Goal: Task Accomplishment & Management: Manage account settings

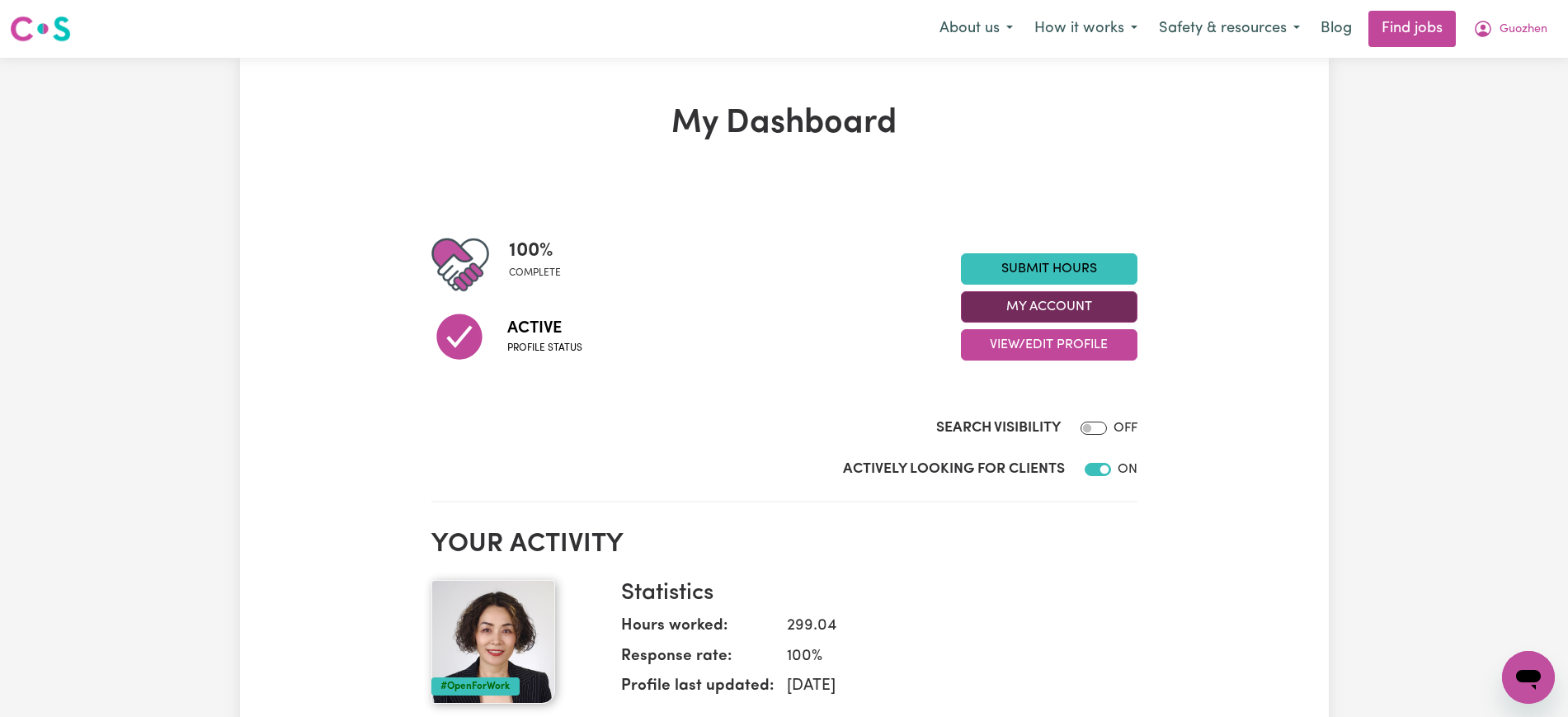
click at [1099, 297] on button "My Account" at bounding box center [1049, 307] width 177 height 31
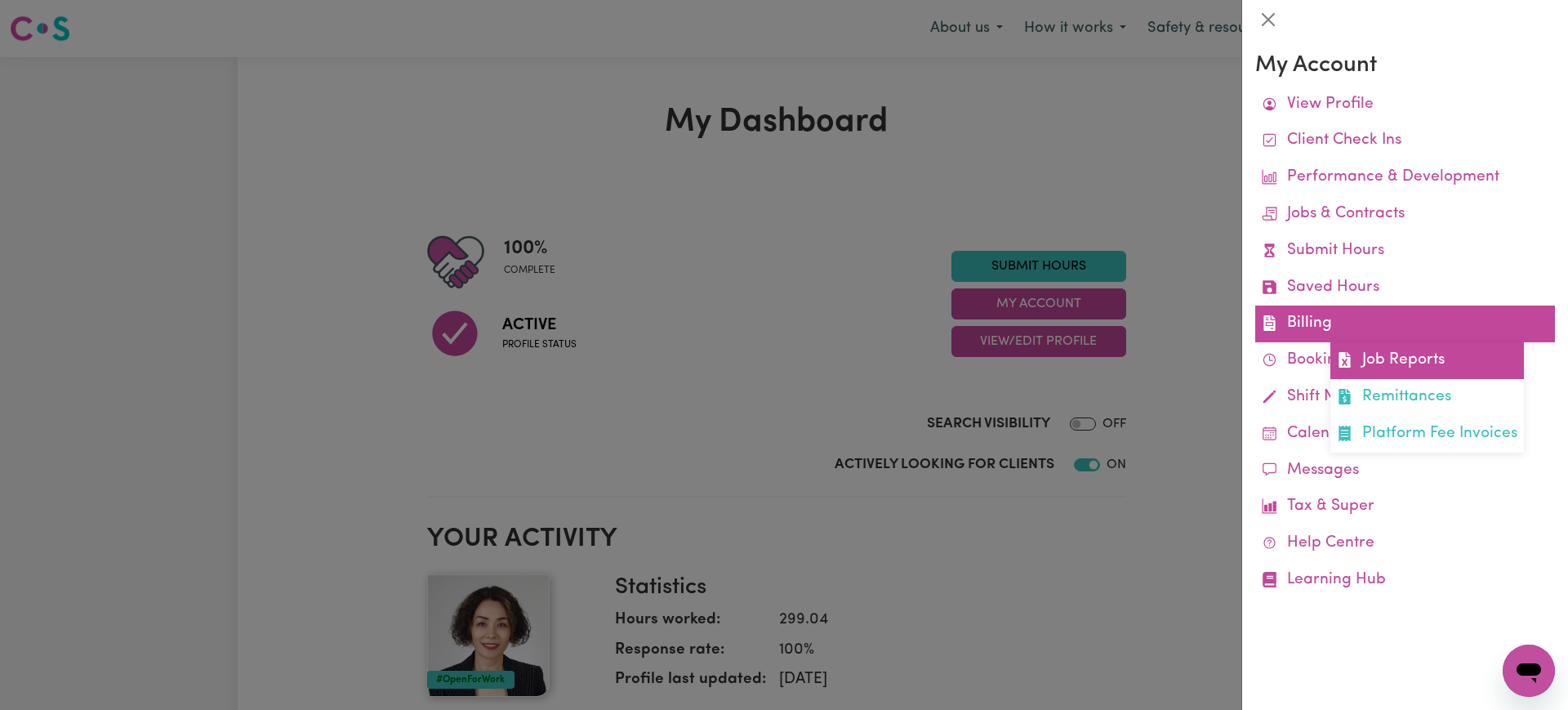
click at [1395, 355] on link "Job Reports" at bounding box center [1427, 360] width 194 height 37
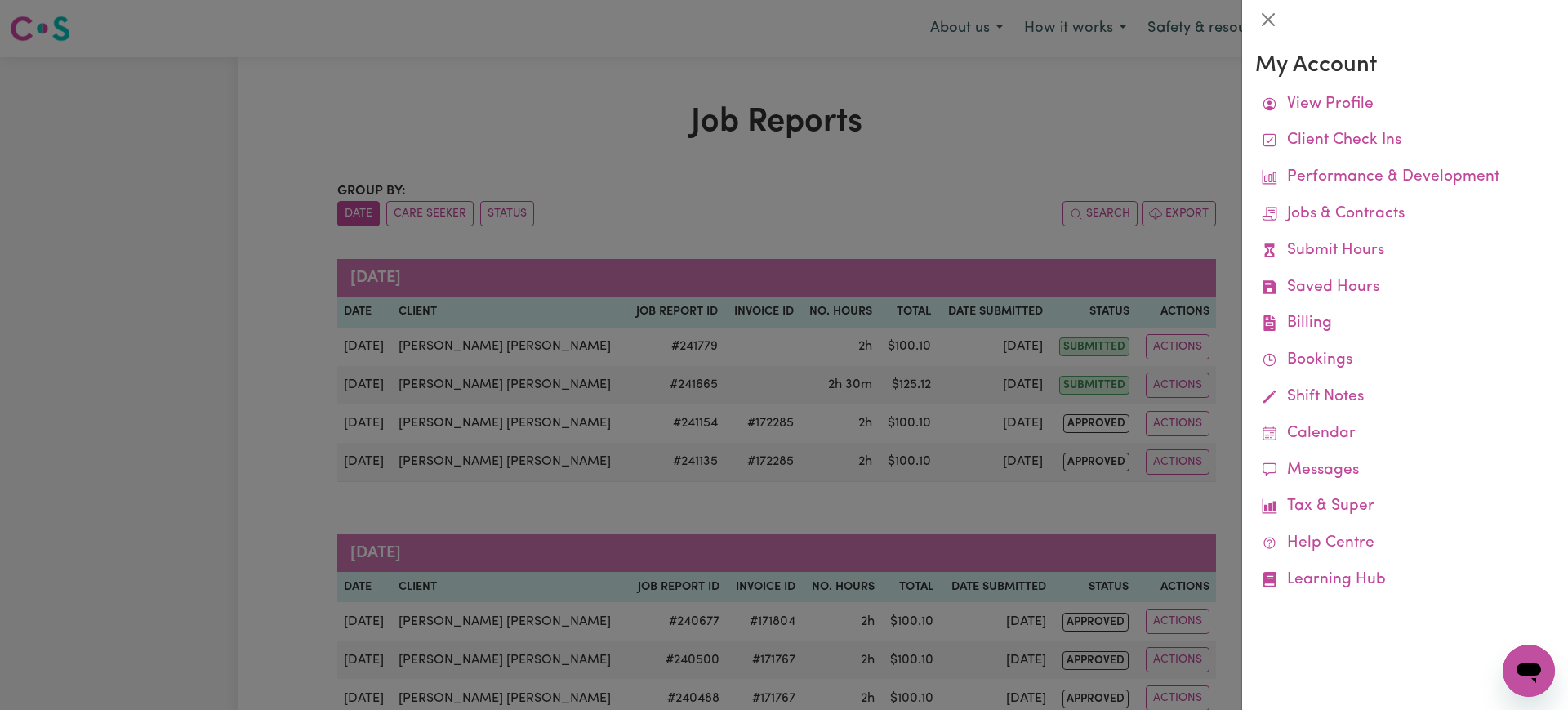
click at [952, 96] on div at bounding box center [784, 355] width 1568 height 710
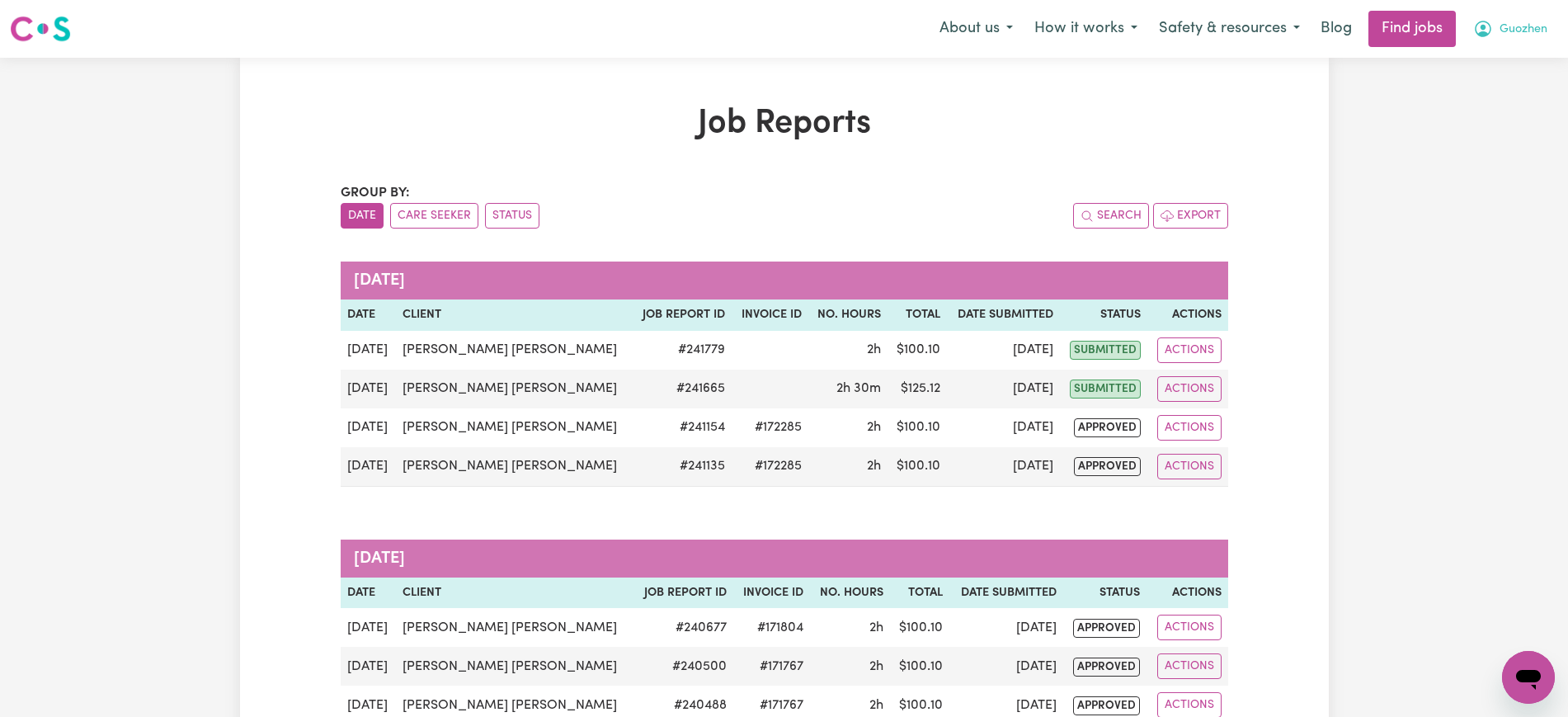
click at [1482, 32] on icon "My Account" at bounding box center [1483, 29] width 20 height 20
click at [1457, 125] on link "Logout" at bounding box center [1492, 126] width 130 height 31
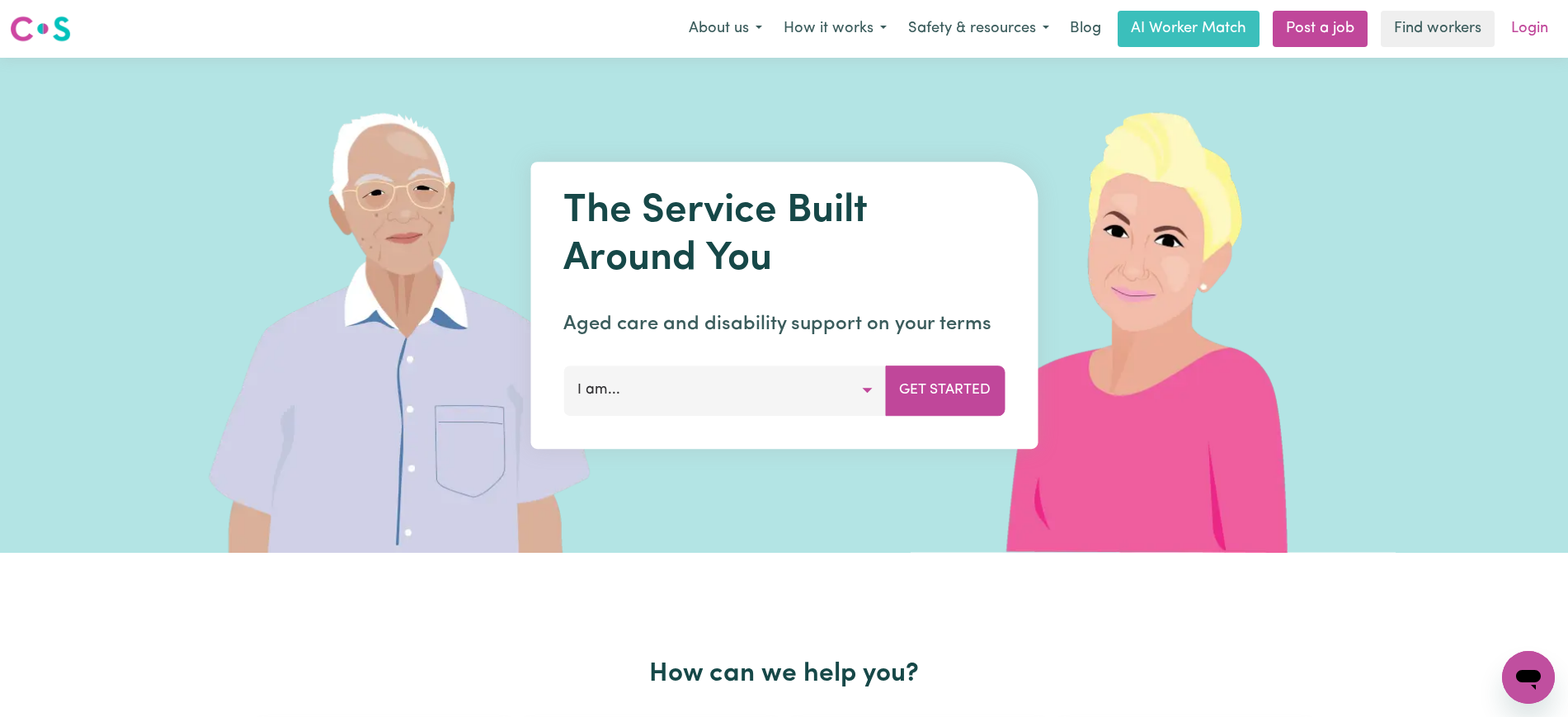
click at [1510, 29] on link "Login" at bounding box center [1529, 29] width 57 height 36
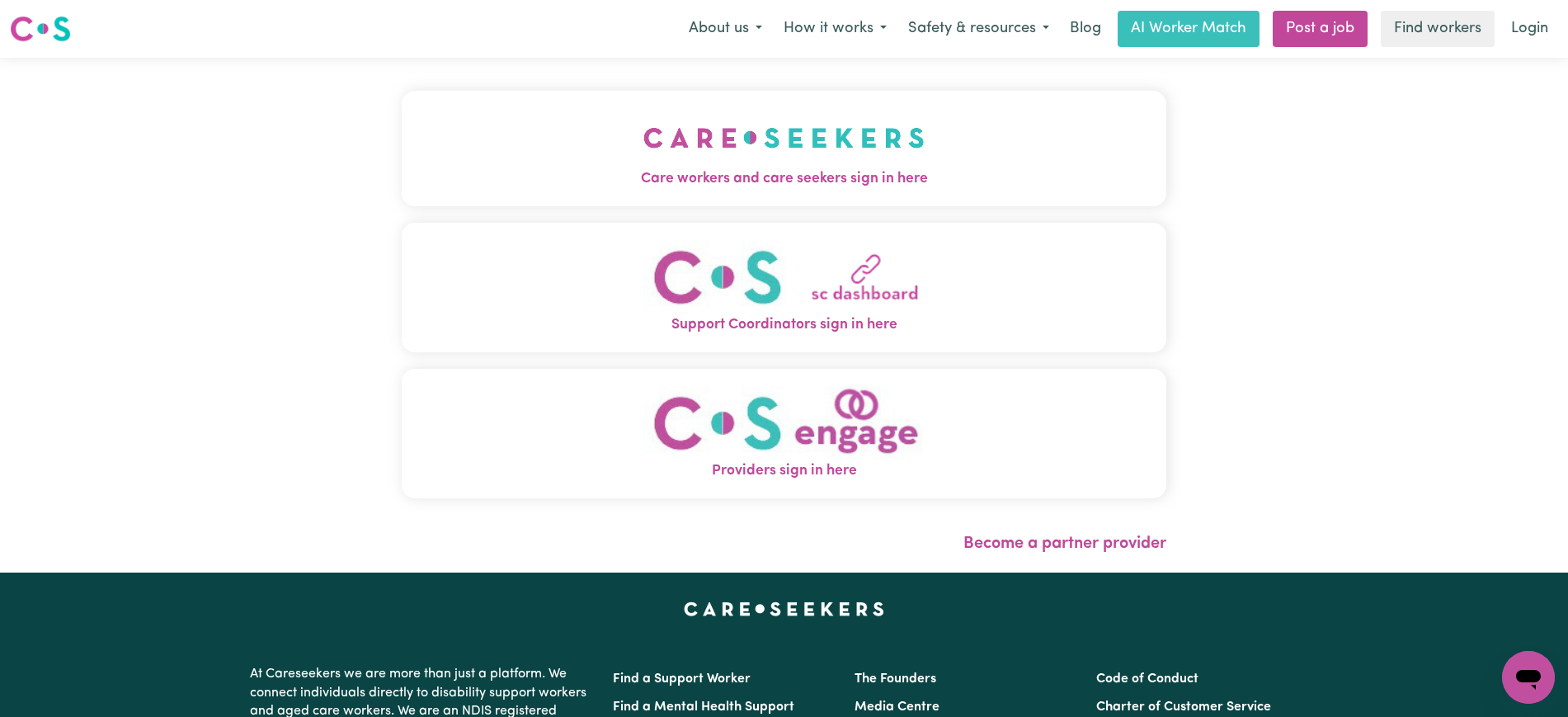
click at [820, 163] on img "Care workers and care seekers sign in here" at bounding box center [784, 138] width 281 height 61
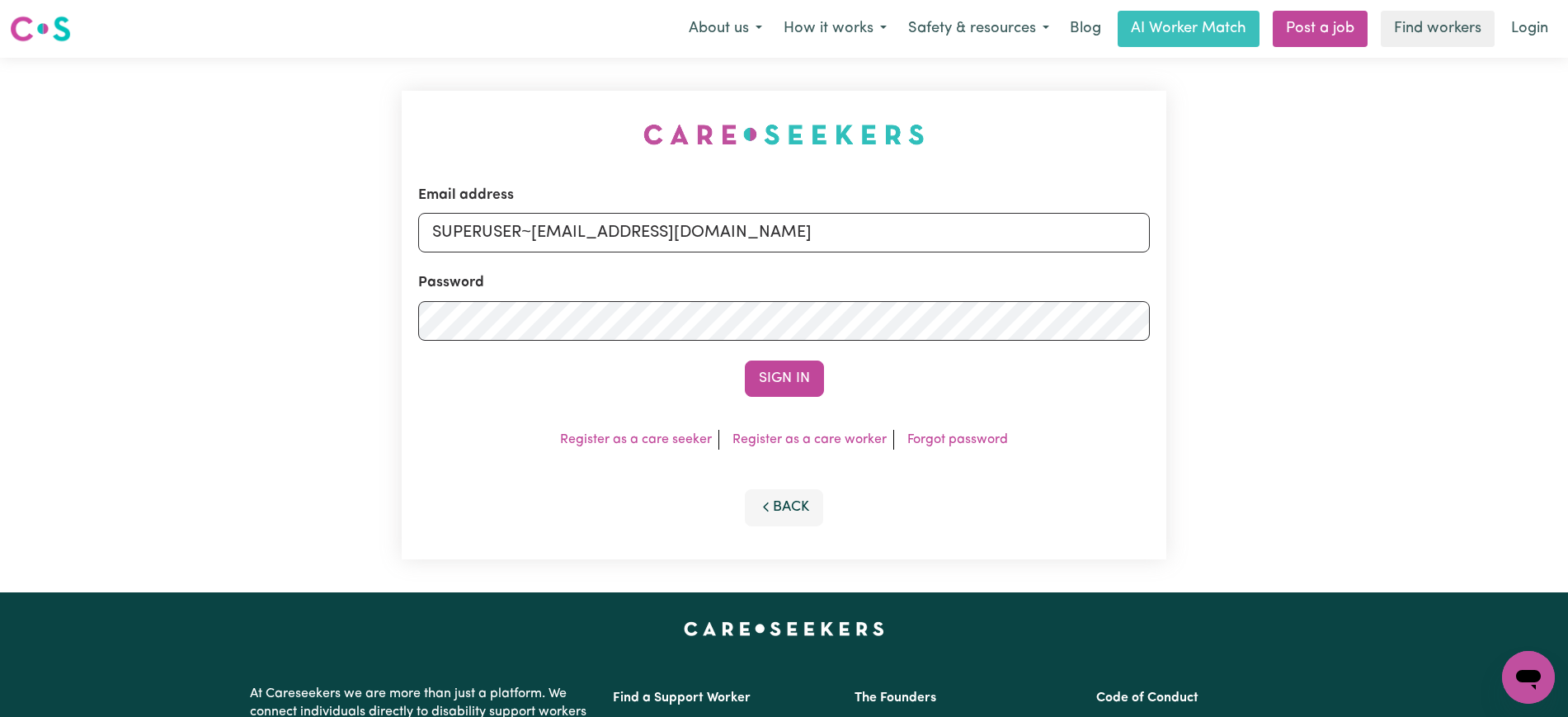
click at [342, 59] on div "Email address SUPERUSER~[EMAIL_ADDRESS][DOMAIN_NAME] Password Sign In Register …" at bounding box center [784, 325] width 1568 height 535
drag, startPoint x: 534, startPoint y: 224, endPoint x: 1583, endPoint y: 192, distance: 1049.5
click at [1567, 236] on html "Menu About us How it works Safety & resources Blog AI Worker Match Post a job F…" at bounding box center [784, 625] width 1568 height 1249
type input "SUPERUSER~[EMAIL_ADDRESS][DOMAIN_NAME]"
click at [745, 361] on button "Sign In" at bounding box center [784, 379] width 79 height 36
